Goal: Navigation & Orientation: Go to known website

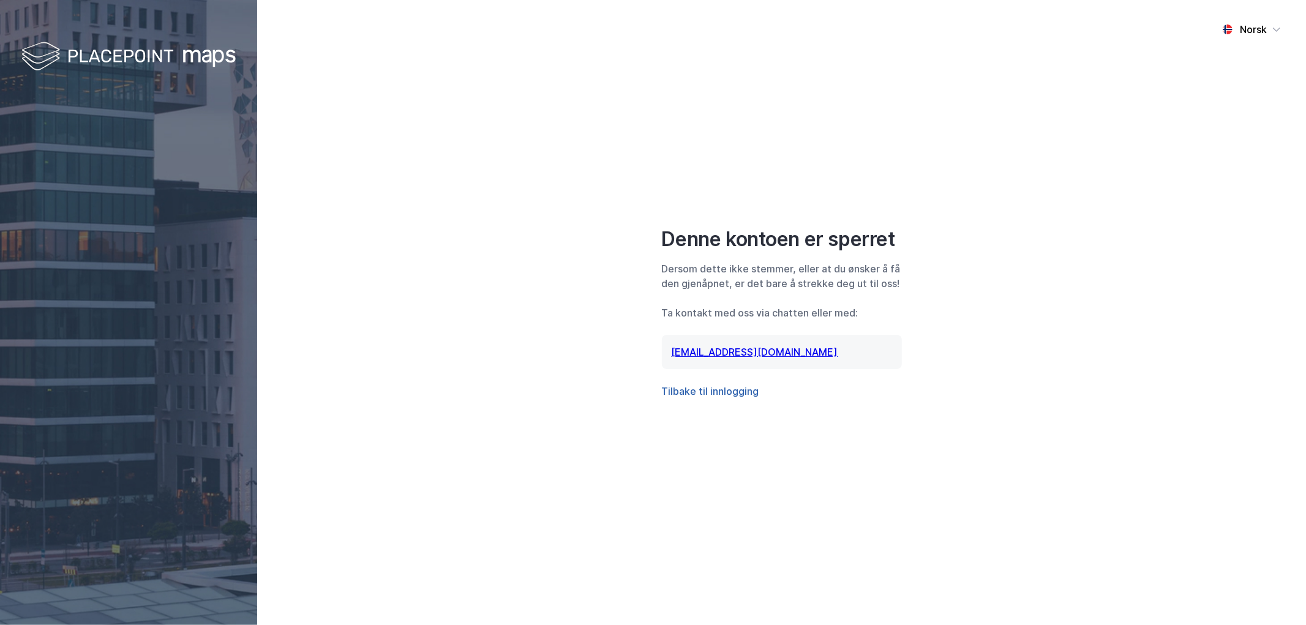
click at [701, 389] on button "Tilbake til innlogging" at bounding box center [710, 391] width 97 height 15
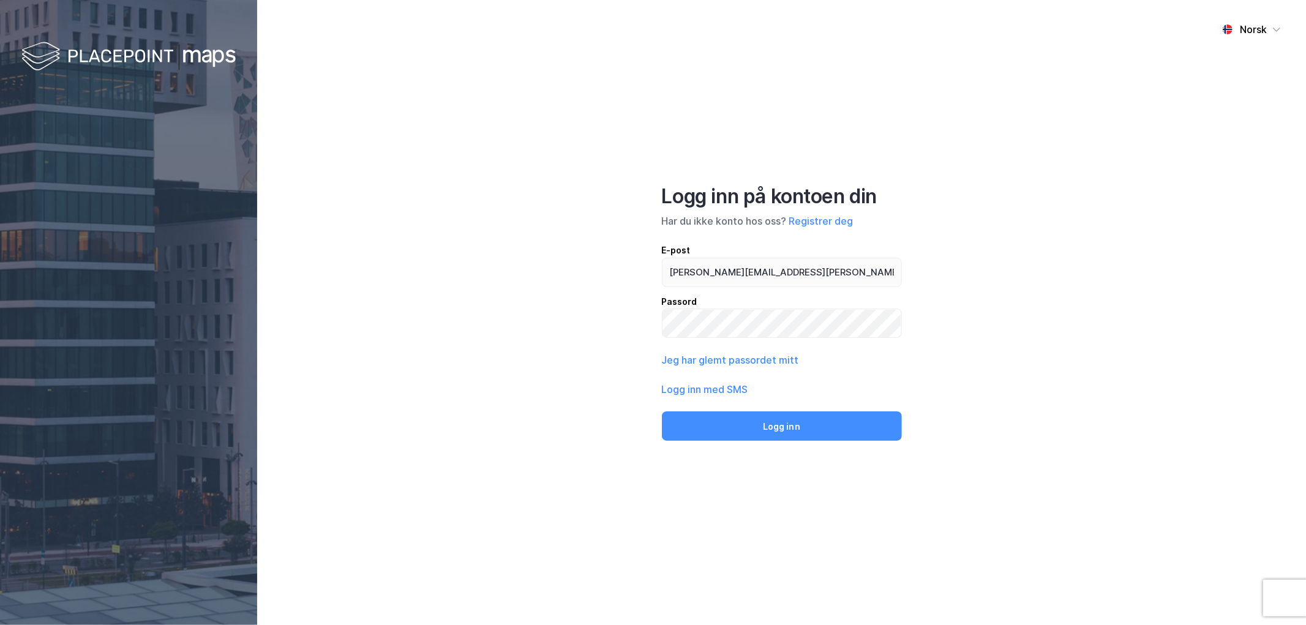
type input "[PERSON_NAME][EMAIL_ADDRESS][PERSON_NAME][DOMAIN_NAME]"
click at [662, 411] on button "Logg inn" at bounding box center [782, 425] width 240 height 29
